Goal: Complete application form: Complete application form

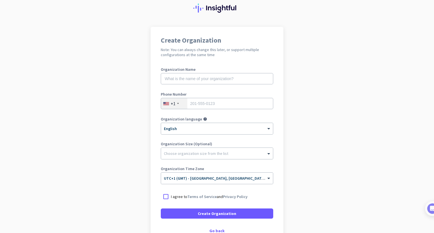
scroll to position [29, 0]
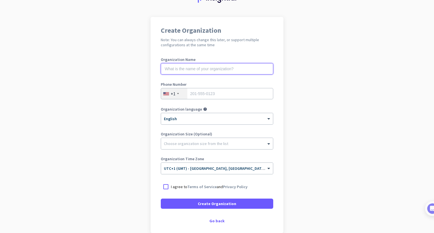
click at [215, 72] on input "text" at bounding box center [217, 68] width 112 height 11
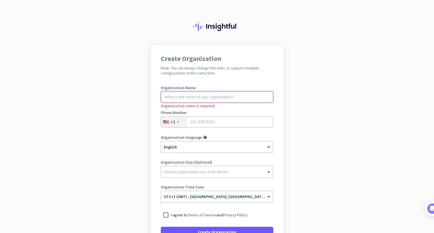
scroll to position [0, 0]
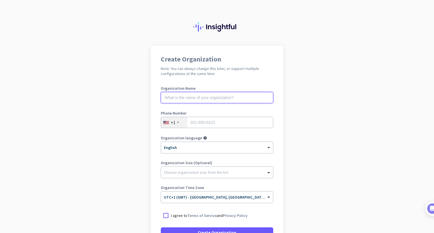
click at [222, 99] on input "text" at bounding box center [217, 97] width 112 height 11
type input "WMG"
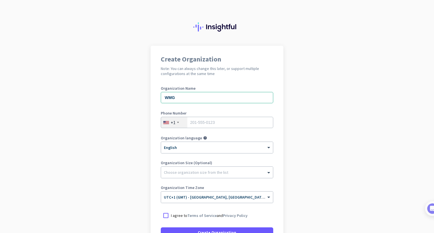
click at [171, 123] on div "+1" at bounding box center [173, 123] width 5 height 6
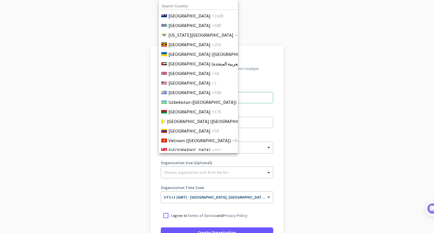
scroll to position [2208, 0]
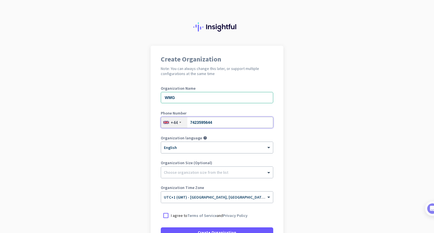
type input "7423595644"
click at [161, 151] on div "× English" at bounding box center [217, 147] width 112 height 11
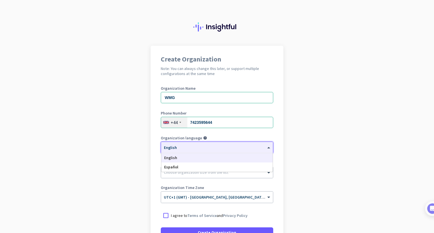
click at [142, 161] on app-onboarding-organization "Create Organization Note: You can always change this later, or support multiple…" at bounding box center [217, 168] width 434 height 245
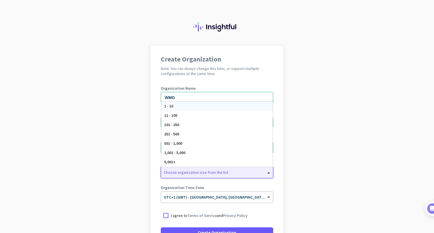
click at [181, 173] on div at bounding box center [217, 171] width 112 height 6
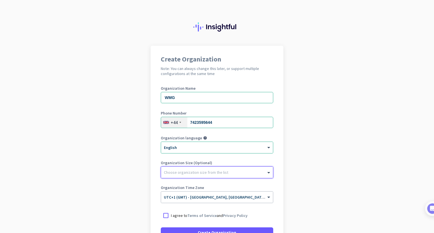
click at [181, 173] on div at bounding box center [217, 171] width 112 height 6
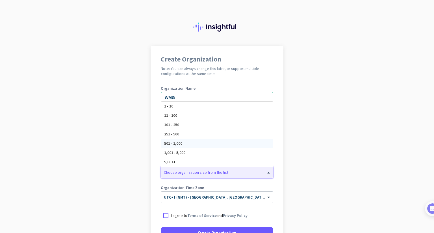
scroll to position [28, 0]
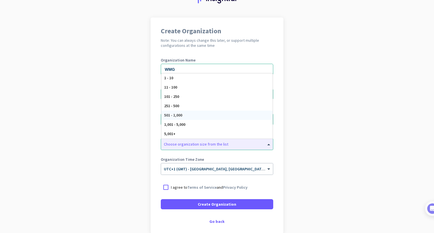
click at [155, 149] on div "Create Organization Note: You can always change this later, or support multiple…" at bounding box center [217, 126] width 133 height 216
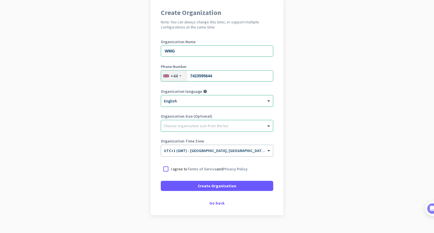
scroll to position [57, 0]
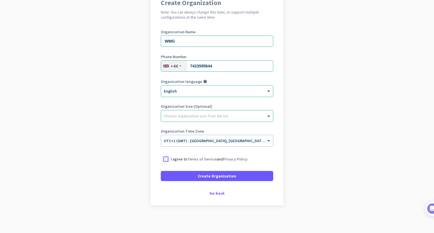
click at [165, 160] on div at bounding box center [166, 159] width 10 height 10
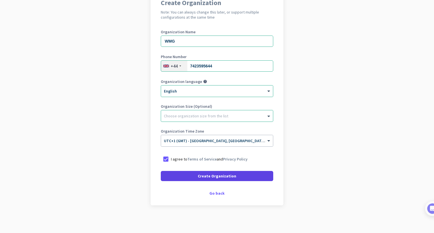
scroll to position [57, 0]
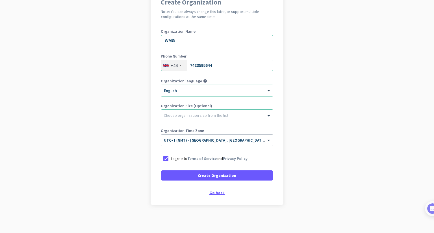
click at [218, 192] on div "Go back" at bounding box center [217, 193] width 112 height 4
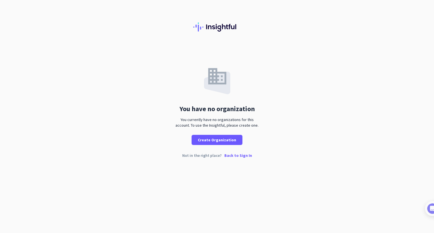
click at [231, 157] on p "Back to Sign In" at bounding box center [238, 156] width 28 height 4
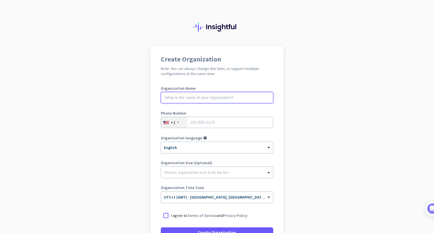
click at [211, 102] on input "text" at bounding box center [217, 97] width 112 height 11
type input "WM"
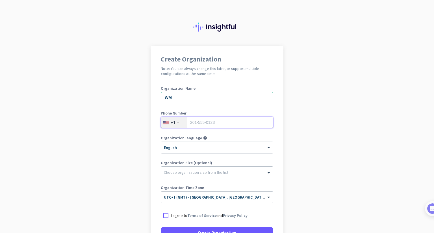
click at [204, 123] on input "tel" at bounding box center [217, 122] width 112 height 11
click at [173, 120] on div "+1" at bounding box center [174, 122] width 26 height 11
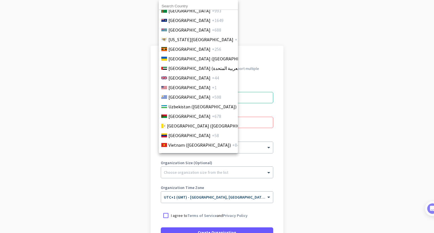
scroll to position [2232, 0]
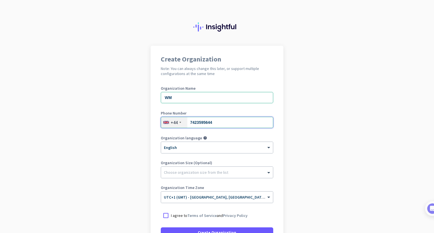
type input "7423595644"
click at [246, 133] on div "Phone Number +44 7423595644" at bounding box center [217, 122] width 112 height 23
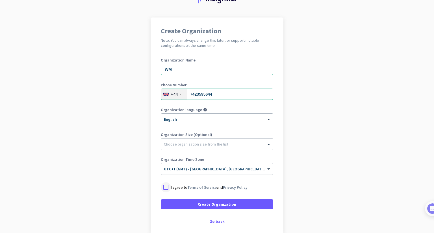
click at [161, 185] on div at bounding box center [166, 188] width 10 height 10
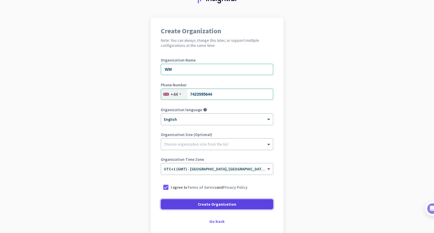
click at [171, 208] on span at bounding box center [217, 205] width 112 height 14
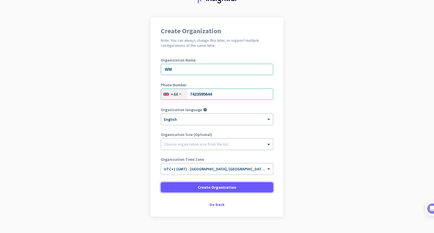
scroll to position [0, 0]
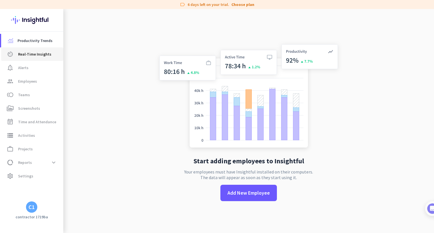
click at [46, 58] on link "av_timer Real-Time Insights" at bounding box center [32, 54] width 62 height 14
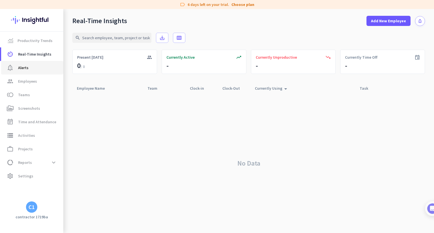
click at [32, 68] on span "notification_important Alerts" at bounding box center [32, 67] width 53 height 7
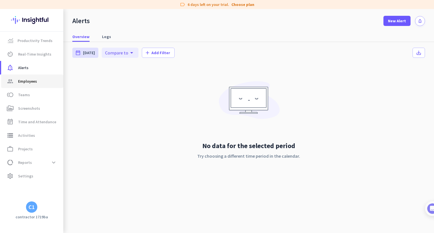
click at [27, 83] on span "Employees" at bounding box center [27, 81] width 19 height 7
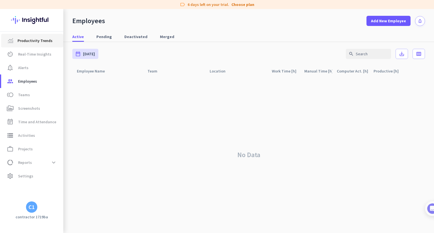
click at [42, 34] on link "Productivity Trends" at bounding box center [32, 41] width 62 height 14
click at [34, 208] on div "C1" at bounding box center [32, 208] width 6 height 6
click at [46, 199] on span "Sign out" at bounding box center [62, 196] width 34 height 5
